Goal: Book appointment/travel/reservation

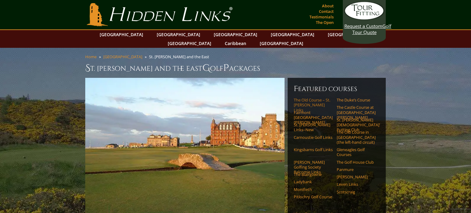
click at [314, 97] on link "The Old Course – St. [PERSON_NAME] Links" at bounding box center [313, 104] width 39 height 15
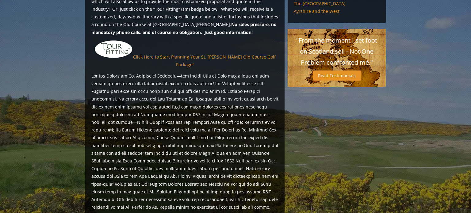
scroll to position [543, 0]
click at [236, 54] on link "Click Here to Start Planning Your St. [PERSON_NAME] Old Course Golf Package!" at bounding box center [204, 60] width 143 height 13
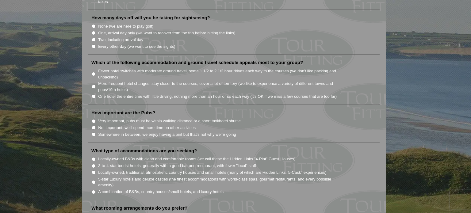
scroll to position [398, 0]
